Goal: Information Seeking & Learning: Learn about a topic

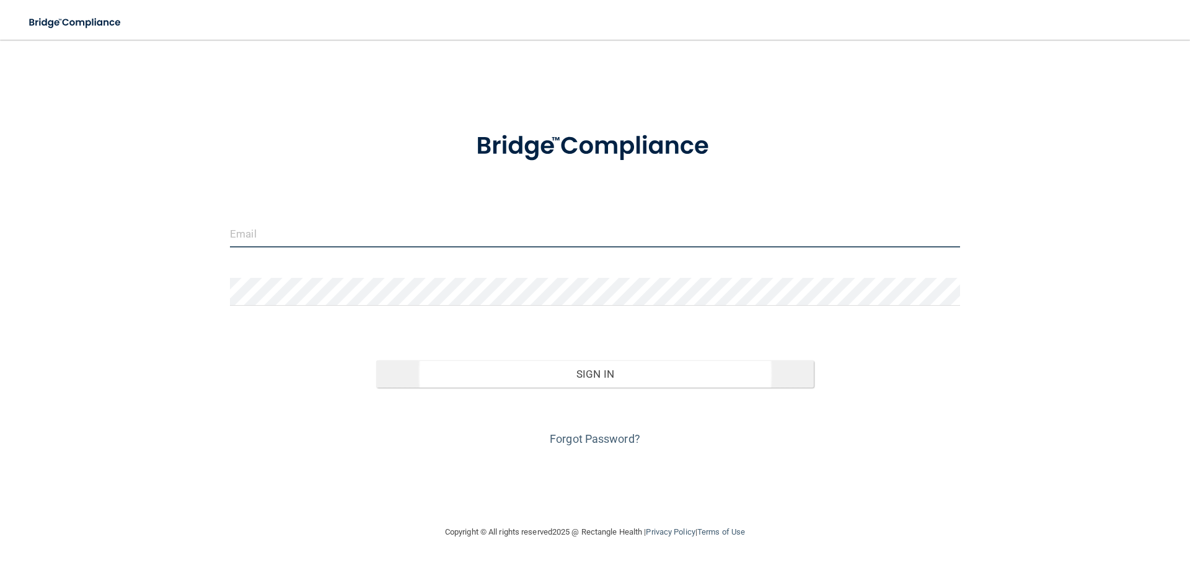
type input "[EMAIL_ADDRESS][DOMAIN_NAME]"
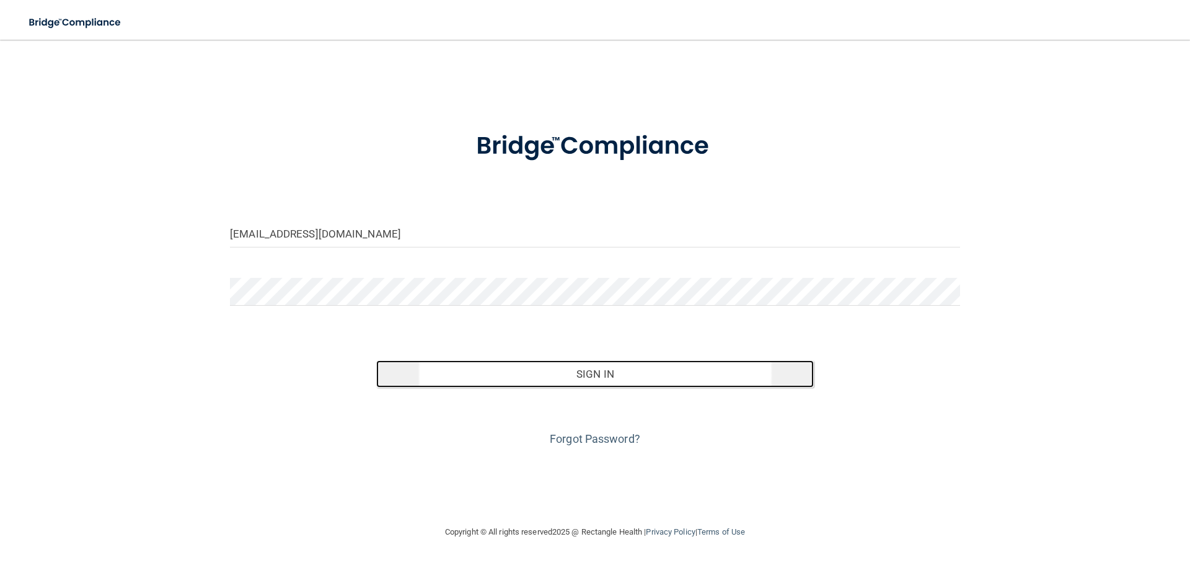
click at [631, 371] on button "Sign In" at bounding box center [595, 373] width 438 height 27
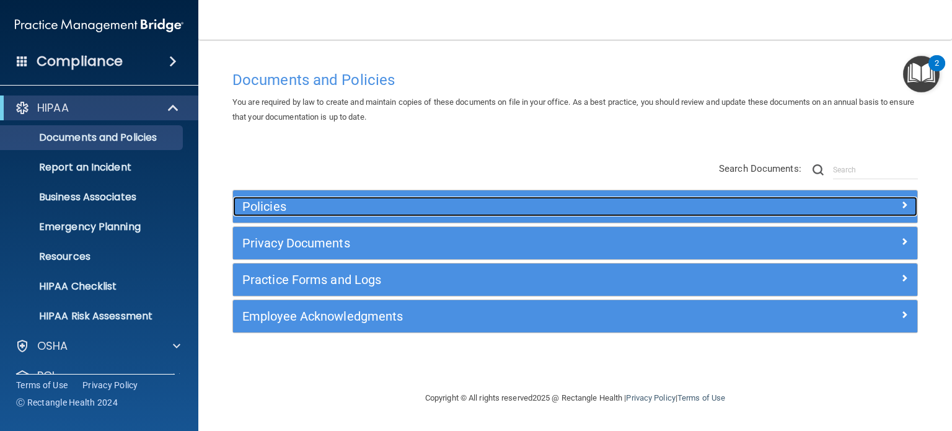
drag, startPoint x: 265, startPoint y: 205, endPoint x: 295, endPoint y: 202, distance: 29.9
click at [267, 205] on h5 "Policies" at bounding box center [489, 207] width 495 height 14
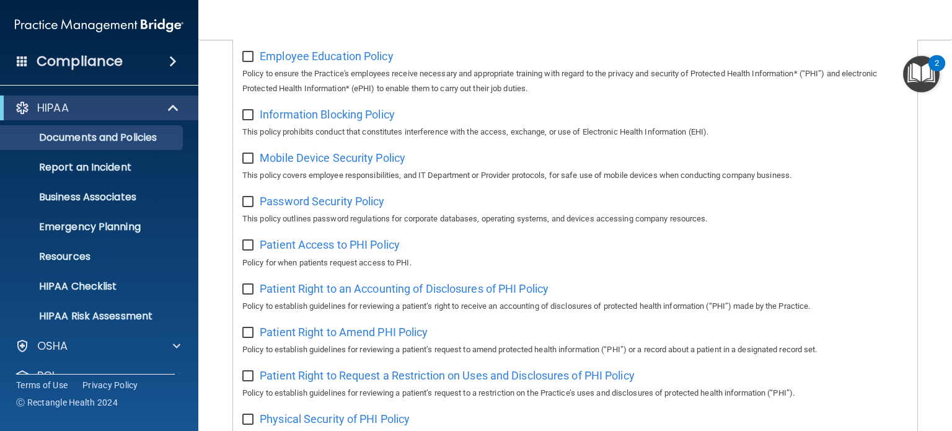
scroll to position [496, 0]
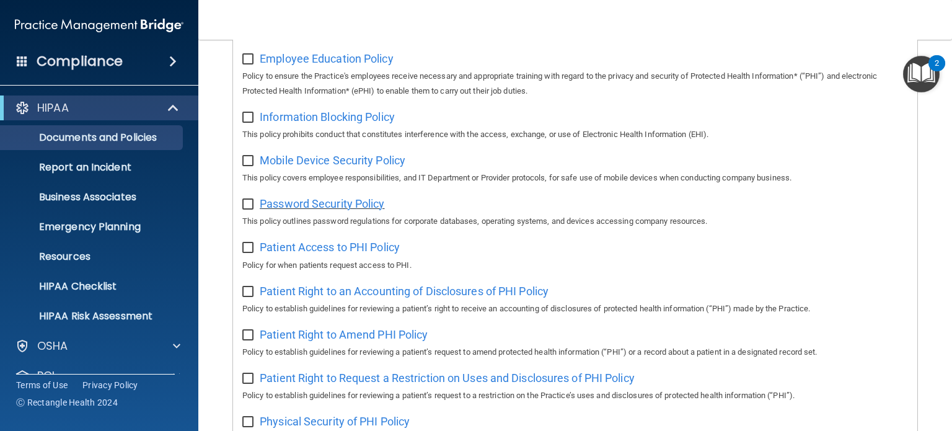
click at [349, 210] on span "Password Security Policy" at bounding box center [322, 203] width 125 height 13
drag, startPoint x: 441, startPoint y: 213, endPoint x: 424, endPoint y: 214, distance: 17.4
click at [422, 218] on div "Password Security Policy This policy outlines password regulations for corporat…" at bounding box center [575, 210] width 666 height 35
click at [424, 205] on div "Password Security Policy This policy outlines password regulations for corporat…" at bounding box center [575, 210] width 666 height 35
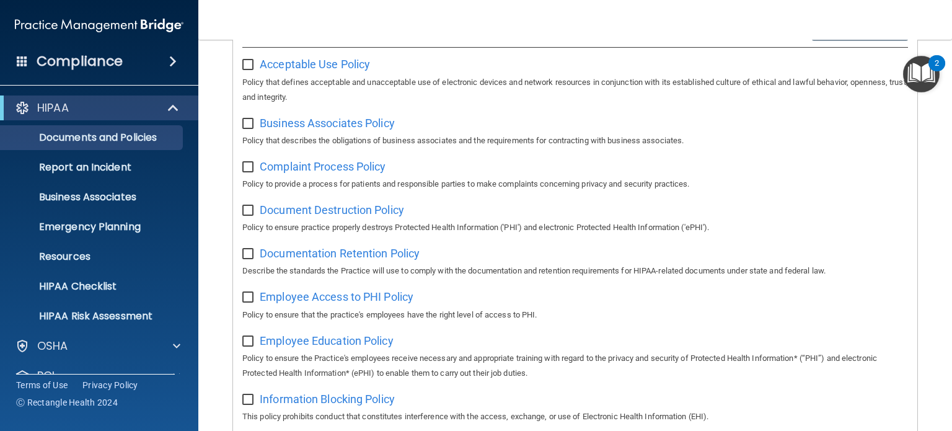
scroll to position [62, 0]
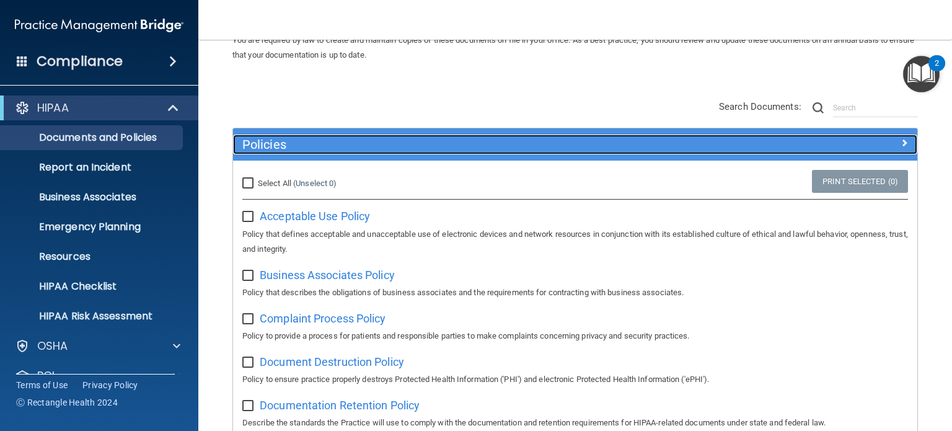
click at [288, 146] on h5 "Policies" at bounding box center [489, 145] width 495 height 14
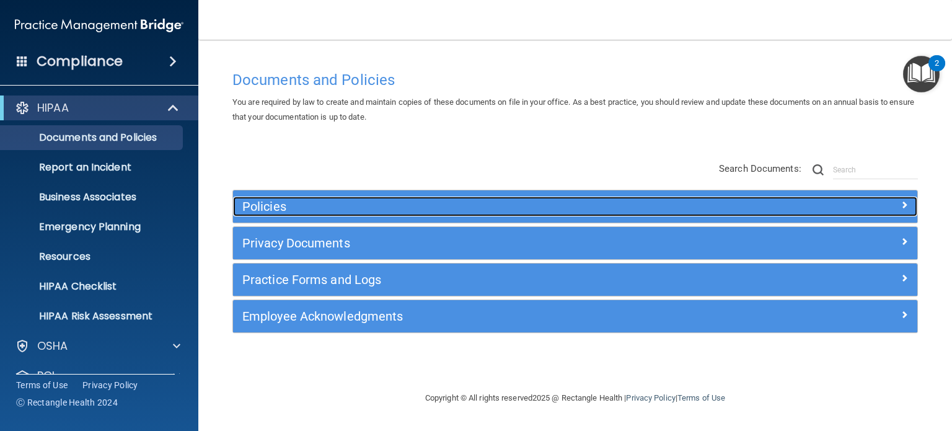
scroll to position [0, 0]
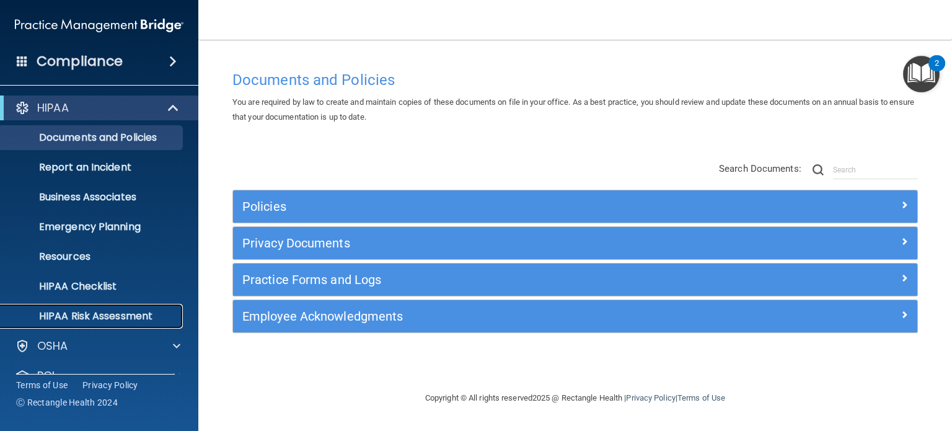
click at [113, 314] on p "HIPAA Risk Assessment" at bounding box center [92, 316] width 169 height 12
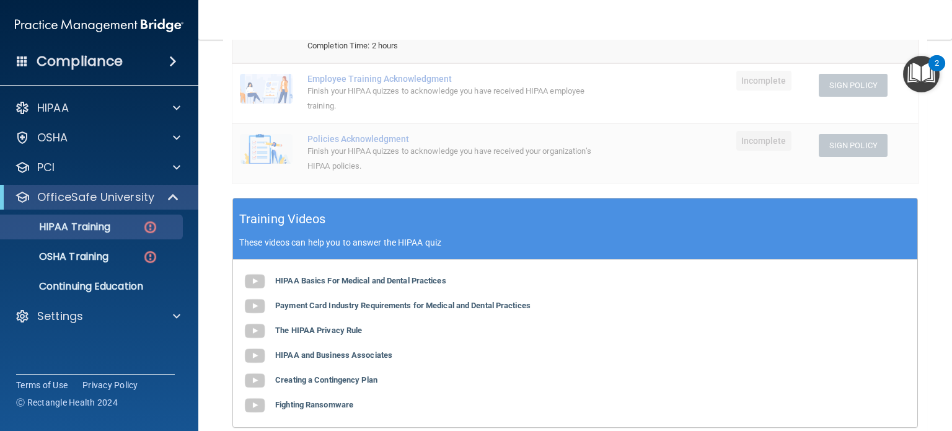
scroll to position [372, 0]
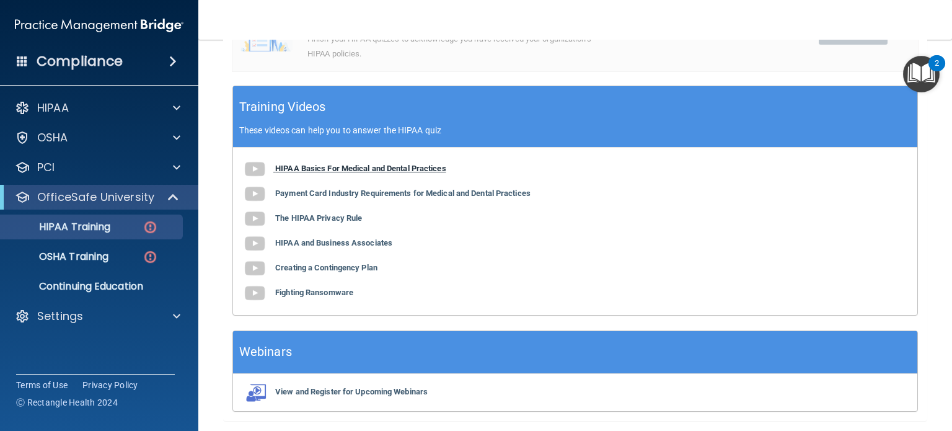
click at [330, 166] on b "HIPAA Basics For Medical and Dental Practices" at bounding box center [360, 168] width 171 height 9
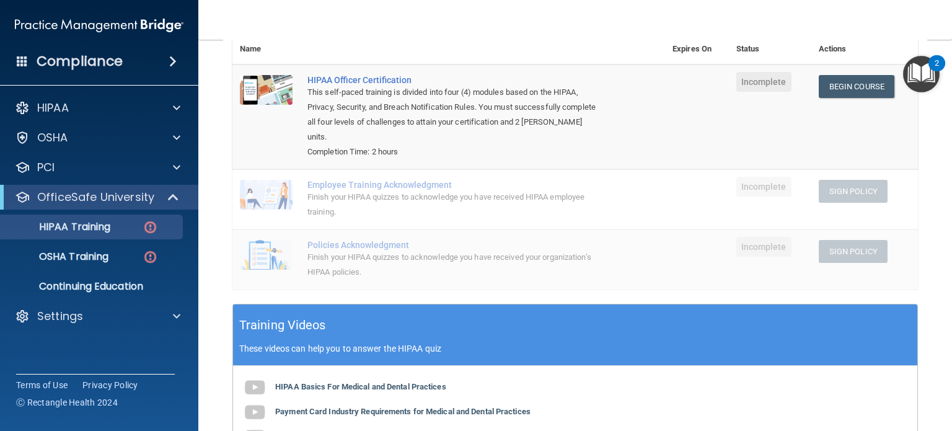
scroll to position [0, 0]
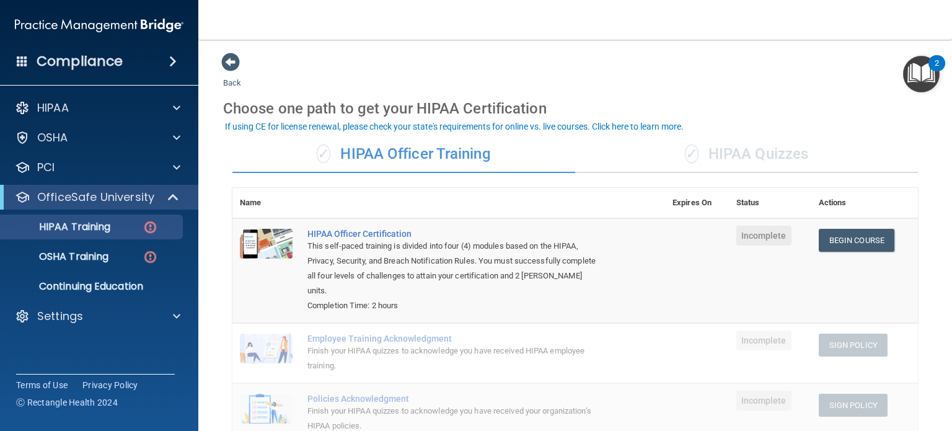
click at [740, 149] on div "✓ HIPAA Quizzes" at bounding box center [746, 154] width 343 height 37
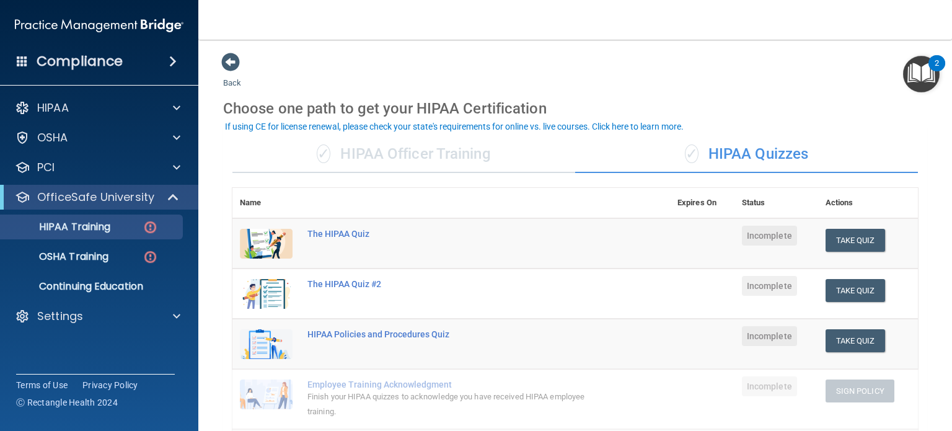
click at [420, 157] on div "✓ HIPAA Officer Training" at bounding box center [403, 154] width 343 height 37
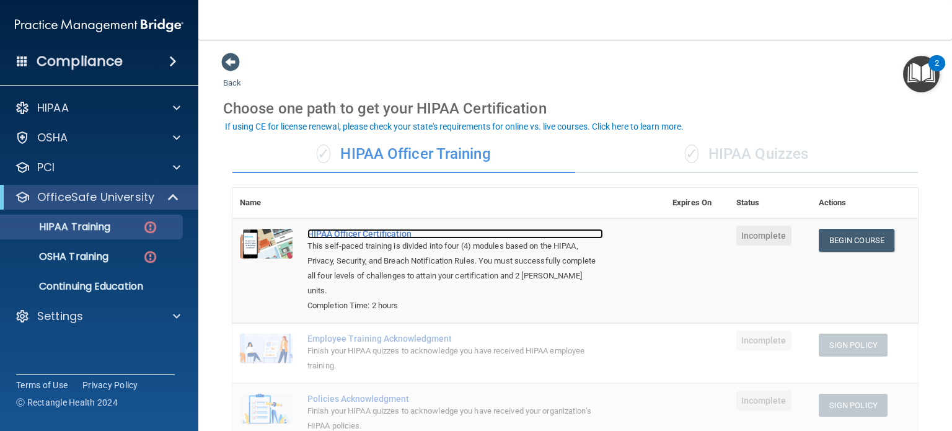
click at [399, 235] on div "HIPAA Officer Certification" at bounding box center [455, 234] width 296 height 10
click at [558, 267] on div "This self-paced training is divided into four (4) modules based on the HIPAA, P…" at bounding box center [455, 269] width 296 height 60
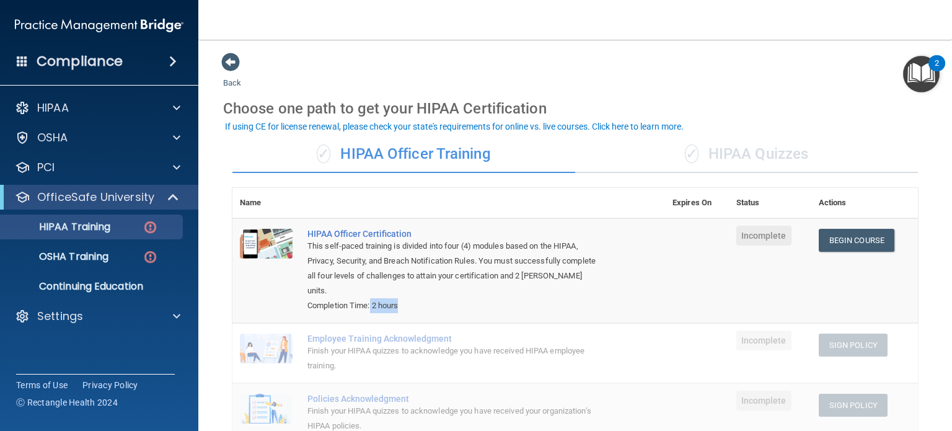
drag, startPoint x: 373, startPoint y: 299, endPoint x: 404, endPoint y: 304, distance: 31.9
click at [404, 304] on div "Completion Time: 2 hours" at bounding box center [455, 305] width 296 height 15
click at [428, 299] on div "Completion Time: 2 hours" at bounding box center [455, 305] width 296 height 15
drag, startPoint x: 557, startPoint y: 276, endPoint x: 588, endPoint y: 286, distance: 32.5
click at [588, 286] on div "This self-paced training is divided into four (4) modules based on the HIPAA, P…" at bounding box center [455, 269] width 296 height 60
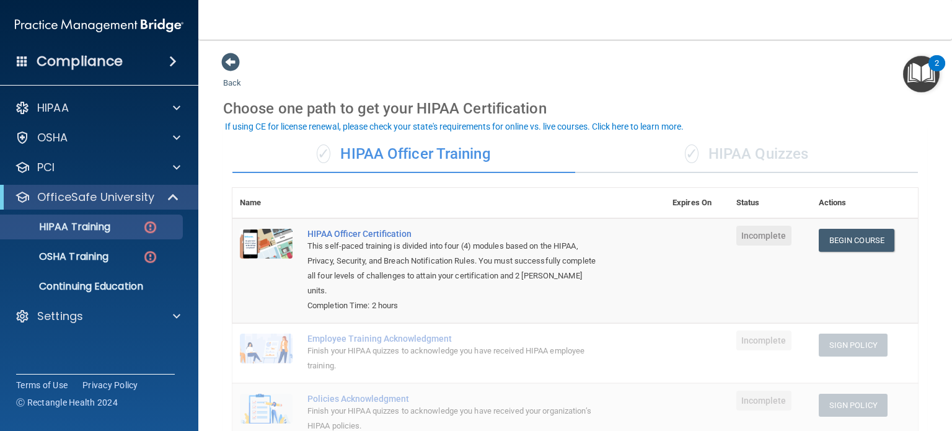
click at [553, 279] on div "This self-paced training is divided into four (4) modules based on the HIPAA, P…" at bounding box center [455, 269] width 296 height 60
click at [145, 287] on p "Continuing Education" at bounding box center [92, 286] width 169 height 12
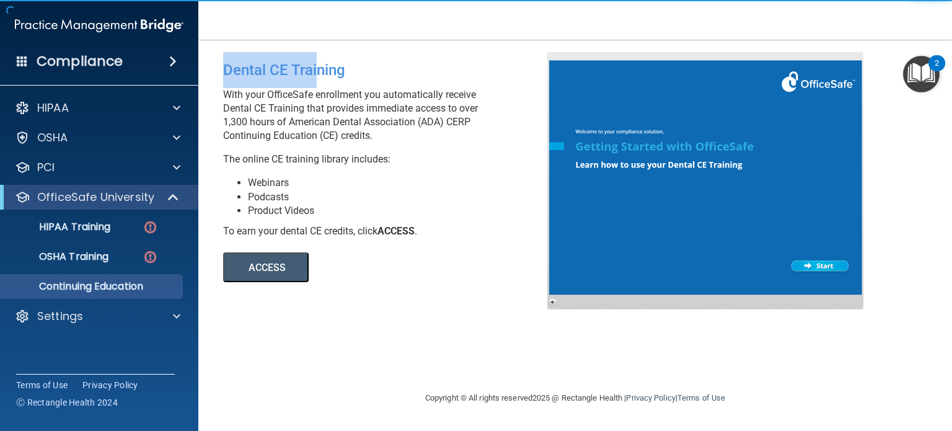
drag, startPoint x: 219, startPoint y: 79, endPoint x: 315, endPoint y: 86, distance: 95.7
click at [315, 86] on div "Dental CE Training With your OfficeSafe enrollment you automatically receive De…" at bounding box center [390, 167] width 352 height 230
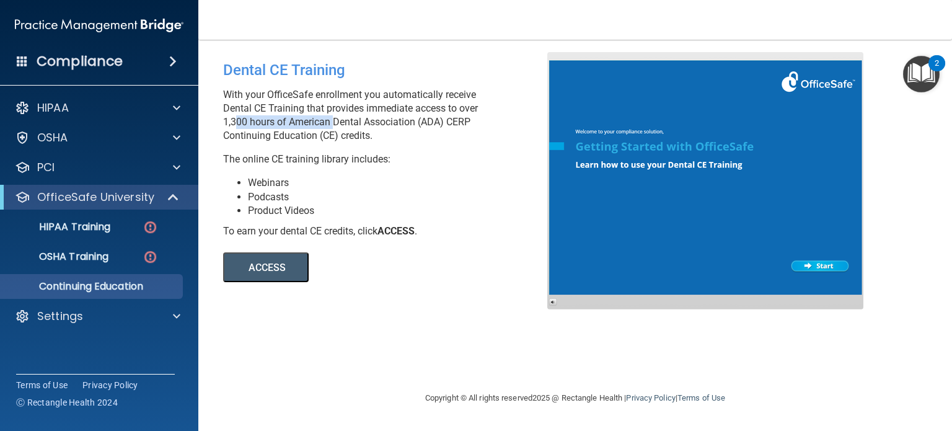
drag, startPoint x: 231, startPoint y: 120, endPoint x: 338, endPoint y: 124, distance: 107.3
click at [335, 124] on p "With your OfficeSafe enrollment you automatically receive Dental CE Training th…" at bounding box center [389, 115] width 333 height 55
click at [280, 270] on button "ACCESS" at bounding box center [266, 267] width 86 height 30
click at [180, 196] on div at bounding box center [174, 197] width 30 height 15
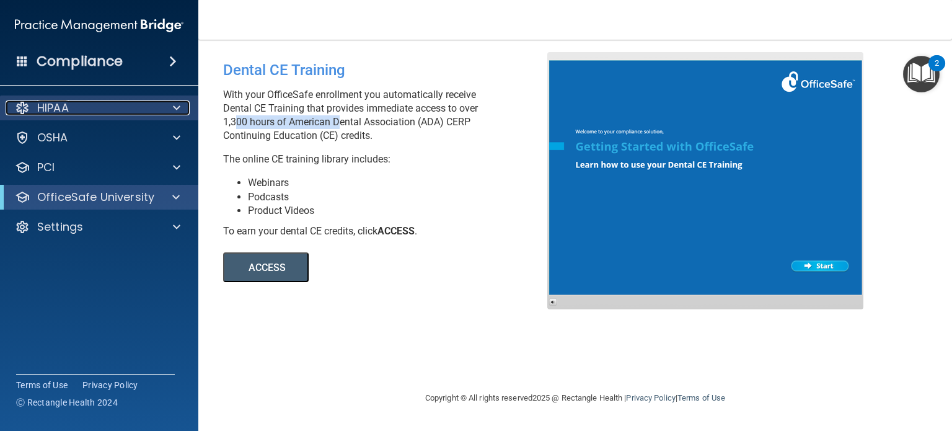
click at [179, 108] on span at bounding box center [176, 107] width 7 height 15
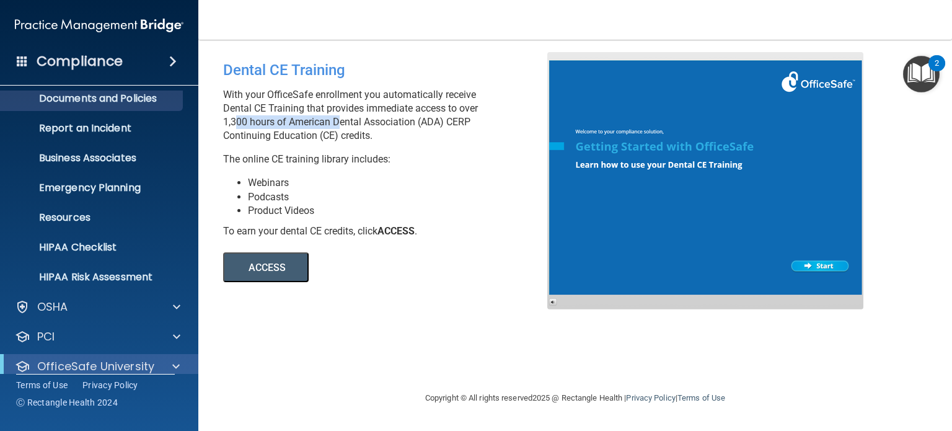
scroll to position [83, 0]
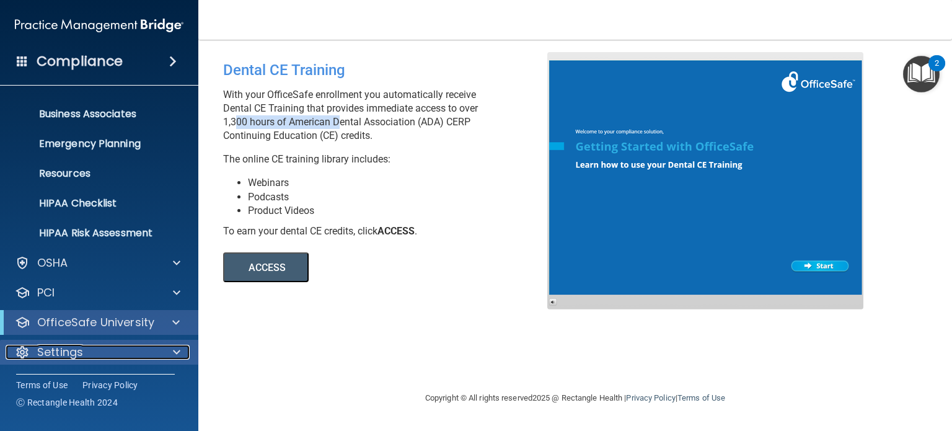
click at [174, 354] on span at bounding box center [176, 352] width 7 height 15
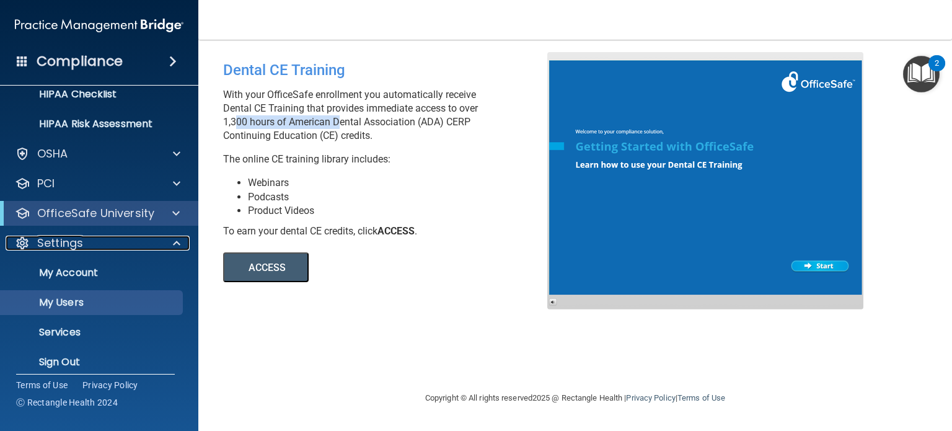
scroll to position [202, 0]
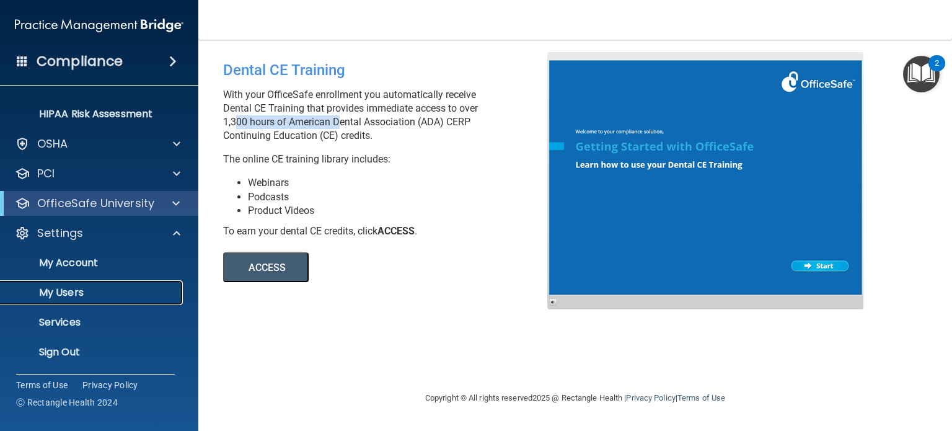
click at [84, 289] on p "My Users" at bounding box center [92, 292] width 169 height 12
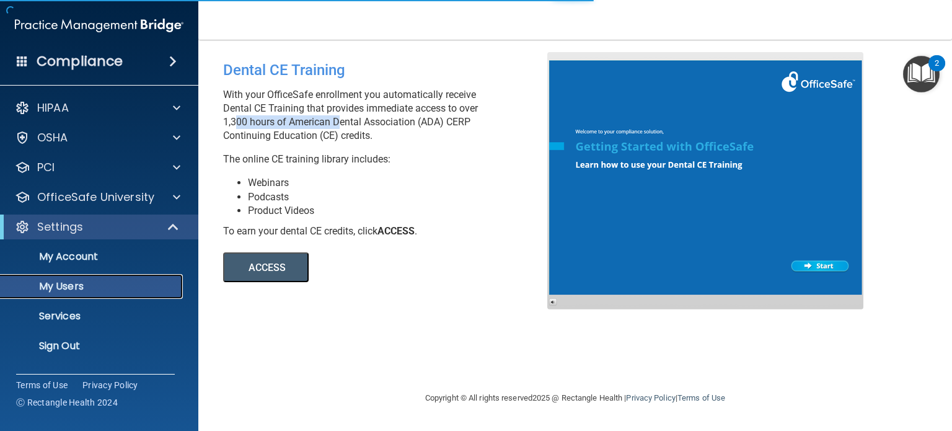
select select "20"
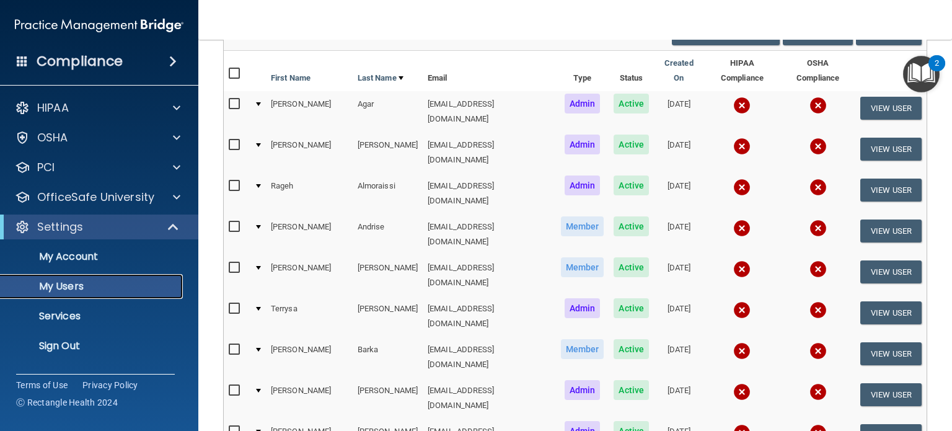
scroll to position [62, 0]
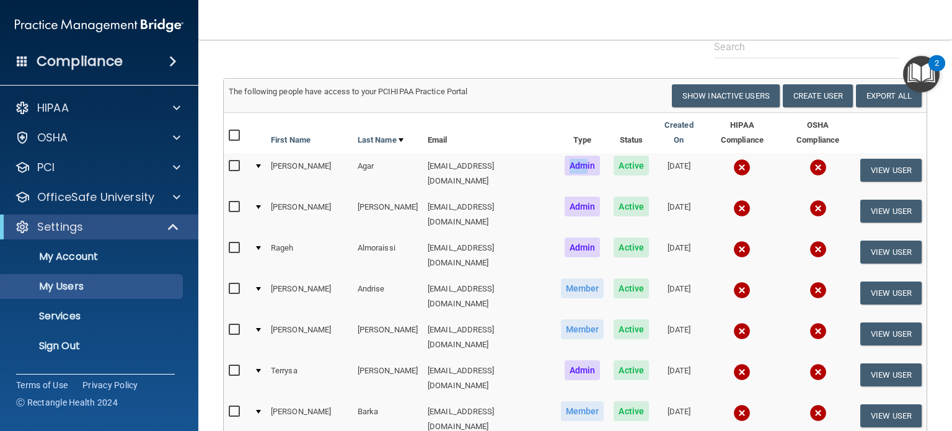
drag, startPoint x: 550, startPoint y: 154, endPoint x: 565, endPoint y: 154, distance: 15.5
click at [565, 156] on span "Admin" at bounding box center [583, 166] width 36 height 20
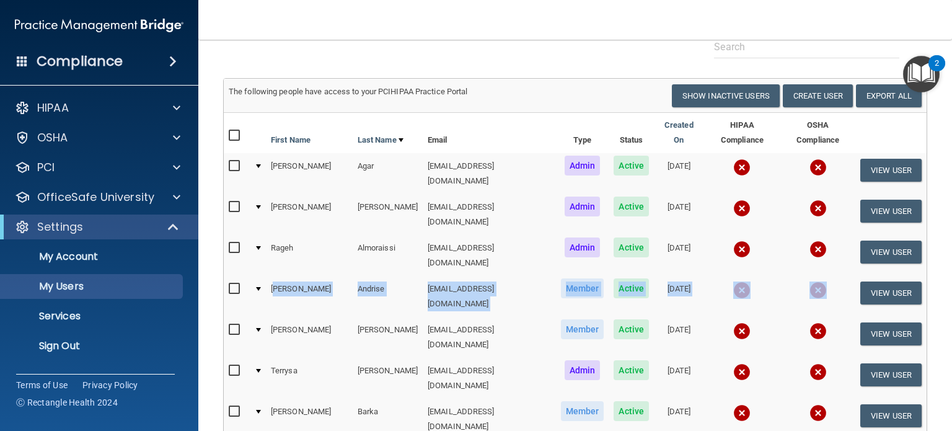
drag, startPoint x: 276, startPoint y: 250, endPoint x: 833, endPoint y: 265, distance: 556.8
click at [833, 276] on tr "Susan Andrise sandrise@rectanglehealth.com Member Active 01/19/2024 View User" at bounding box center [575, 296] width 703 height 41
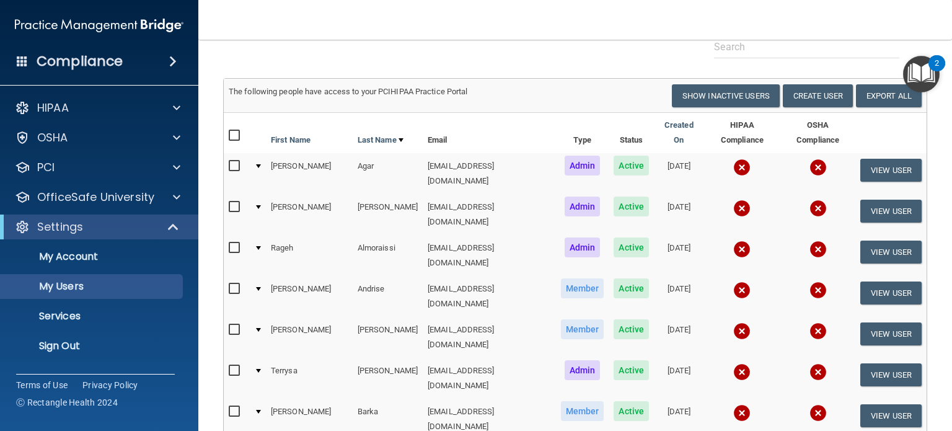
click at [172, 229] on span at bounding box center [174, 226] width 11 height 15
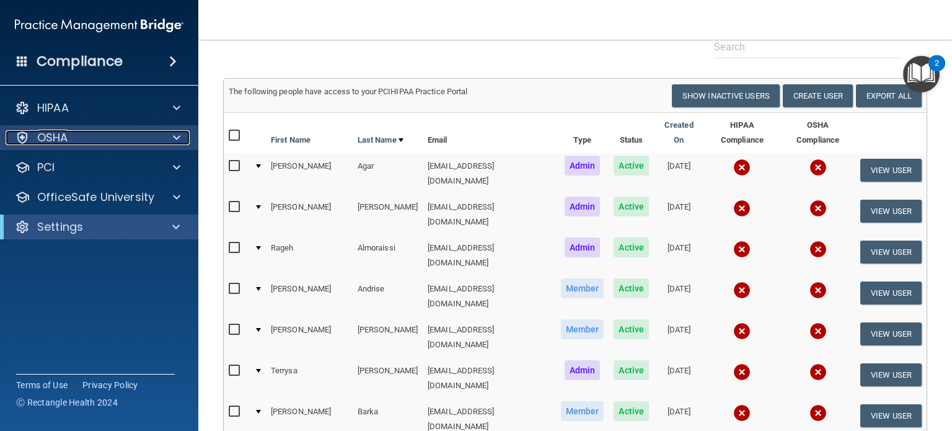
click at [148, 134] on div "OSHA" at bounding box center [83, 137] width 154 height 15
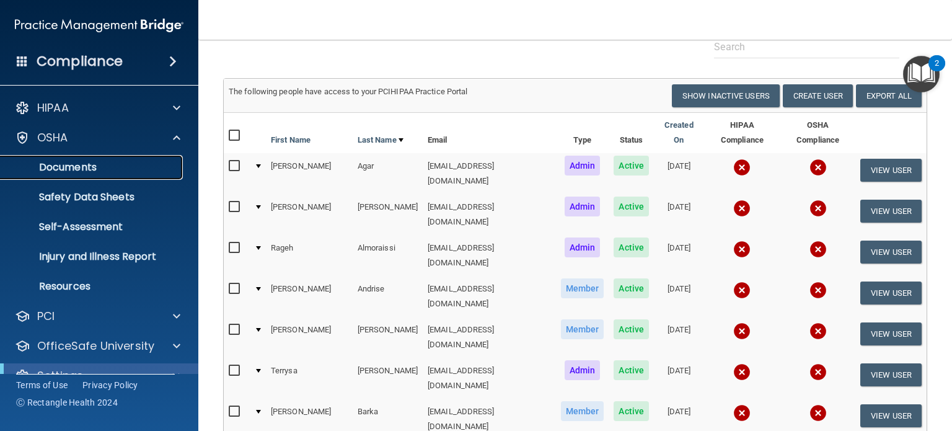
click at [67, 172] on p "Documents" at bounding box center [92, 167] width 169 height 12
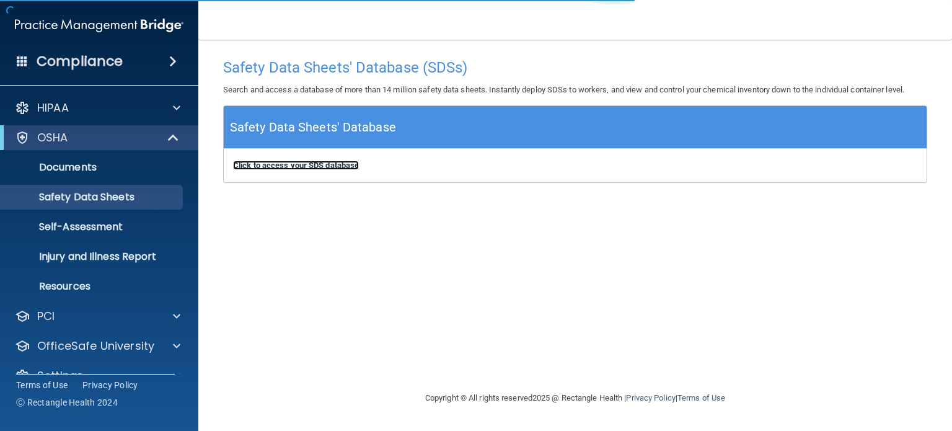
click at [310, 166] on b "Click to access your SDS database" at bounding box center [296, 165] width 126 height 9
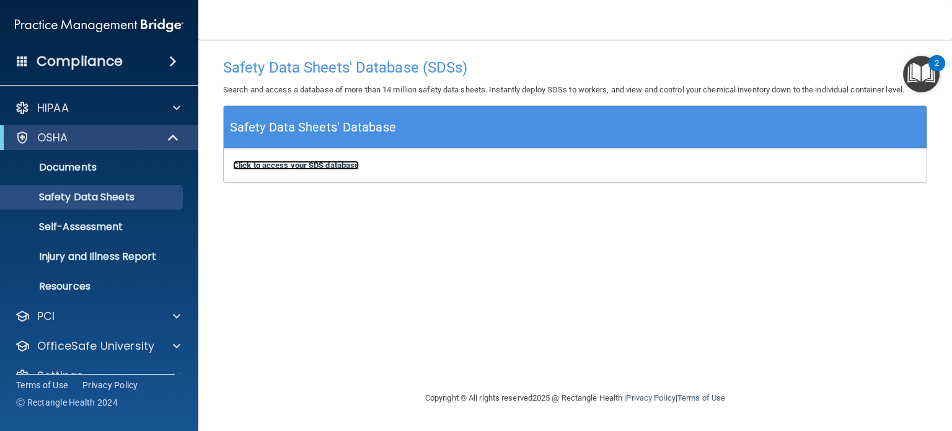
scroll to position [24, 0]
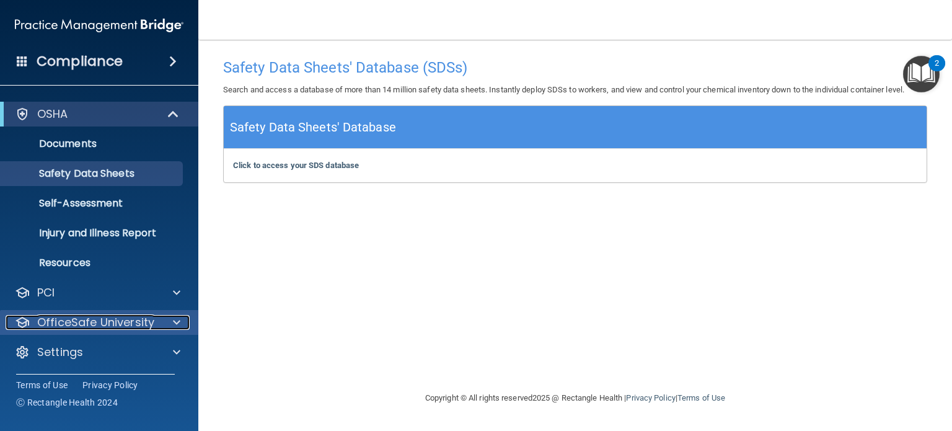
drag, startPoint x: 123, startPoint y: 328, endPoint x: 132, endPoint y: 312, distance: 18.1
click at [123, 327] on p "OfficeSafe University" at bounding box center [95, 322] width 117 height 15
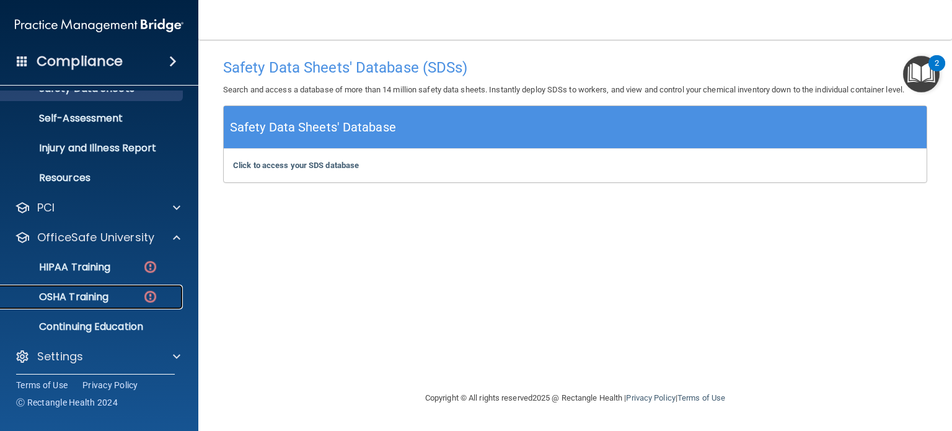
click at [99, 300] on p "OSHA Training" at bounding box center [58, 297] width 100 height 12
